Goal: Find specific page/section: Find specific page/section

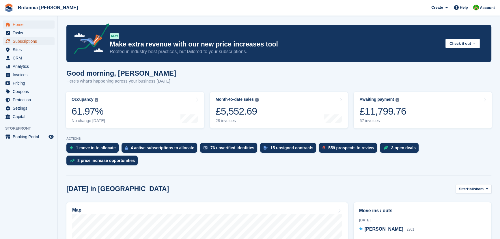
click at [27, 44] on span "Subscriptions" at bounding box center [30, 41] width 35 height 8
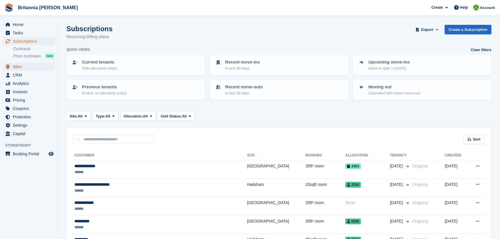
click at [26, 68] on span "Sites" at bounding box center [30, 67] width 35 height 8
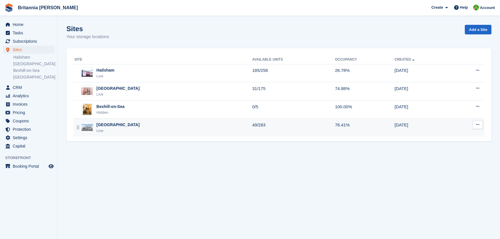
click at [101, 124] on div "[GEOGRAPHIC_DATA]" at bounding box center [117, 125] width 43 height 6
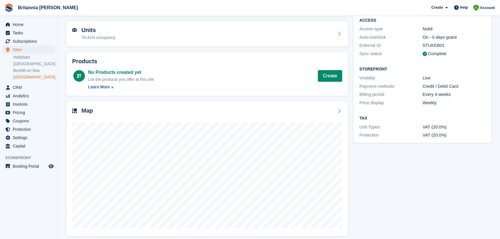
scroll to position [57, 0]
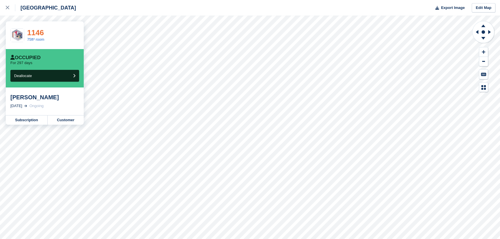
click at [35, 35] on link "1146" at bounding box center [35, 32] width 17 height 9
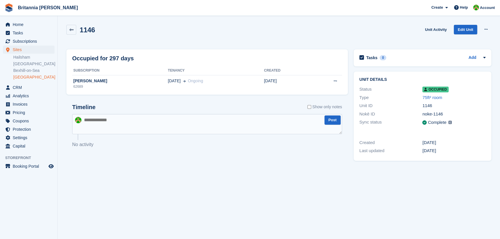
click at [153, 41] on div "1146 Unit Activity Edit Unit Overlock Repossess Deallocate" at bounding box center [279, 34] width 431 height 25
click at [69, 30] on icon at bounding box center [71, 30] width 4 height 4
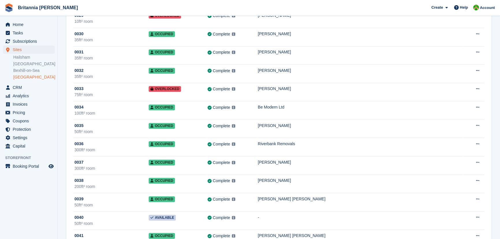
scroll to position [656, 0]
